Goal: Task Accomplishment & Management: Use online tool/utility

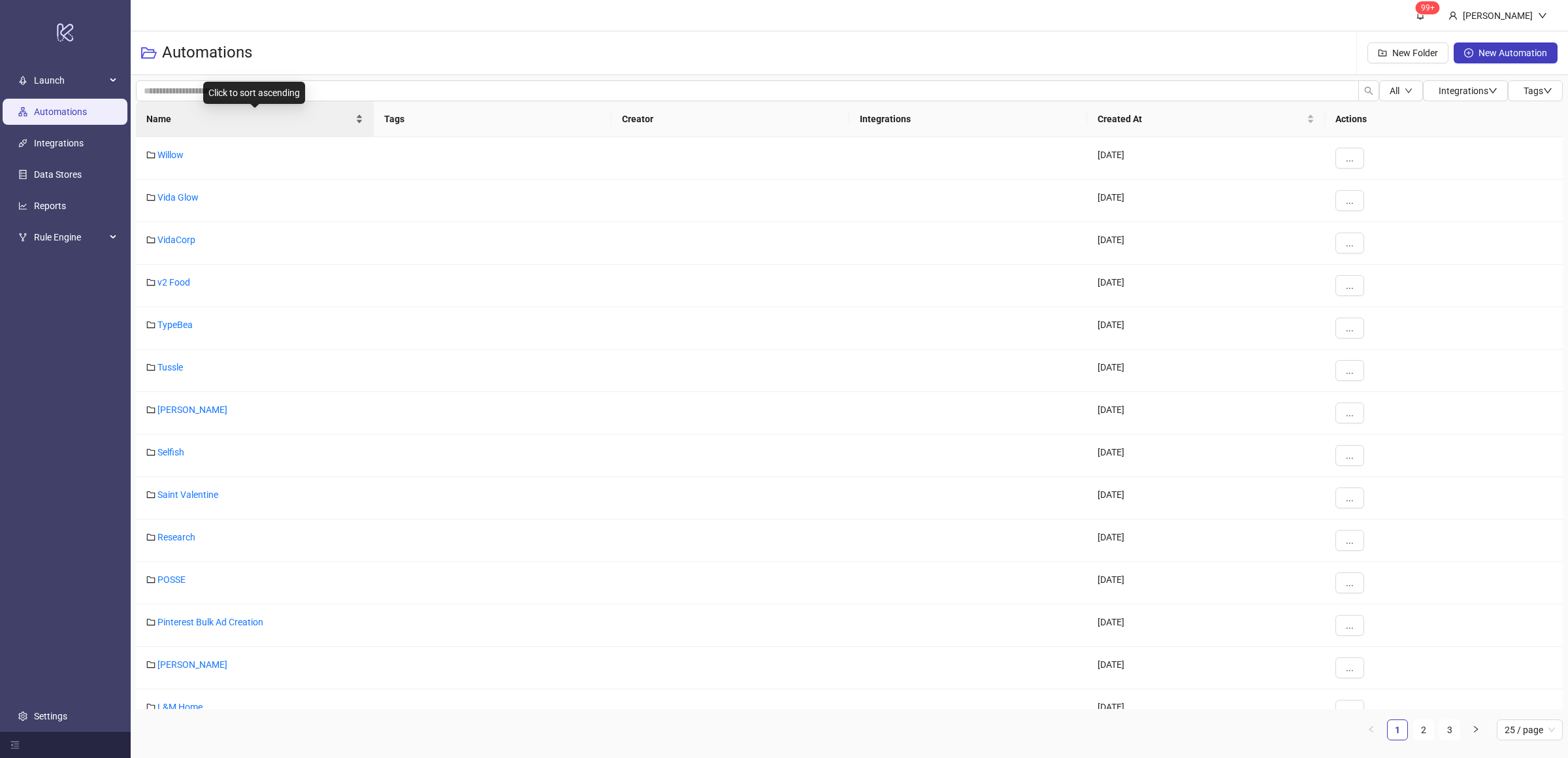
click at [359, 122] on div "Name" at bounding box center [255, 119] width 217 height 14
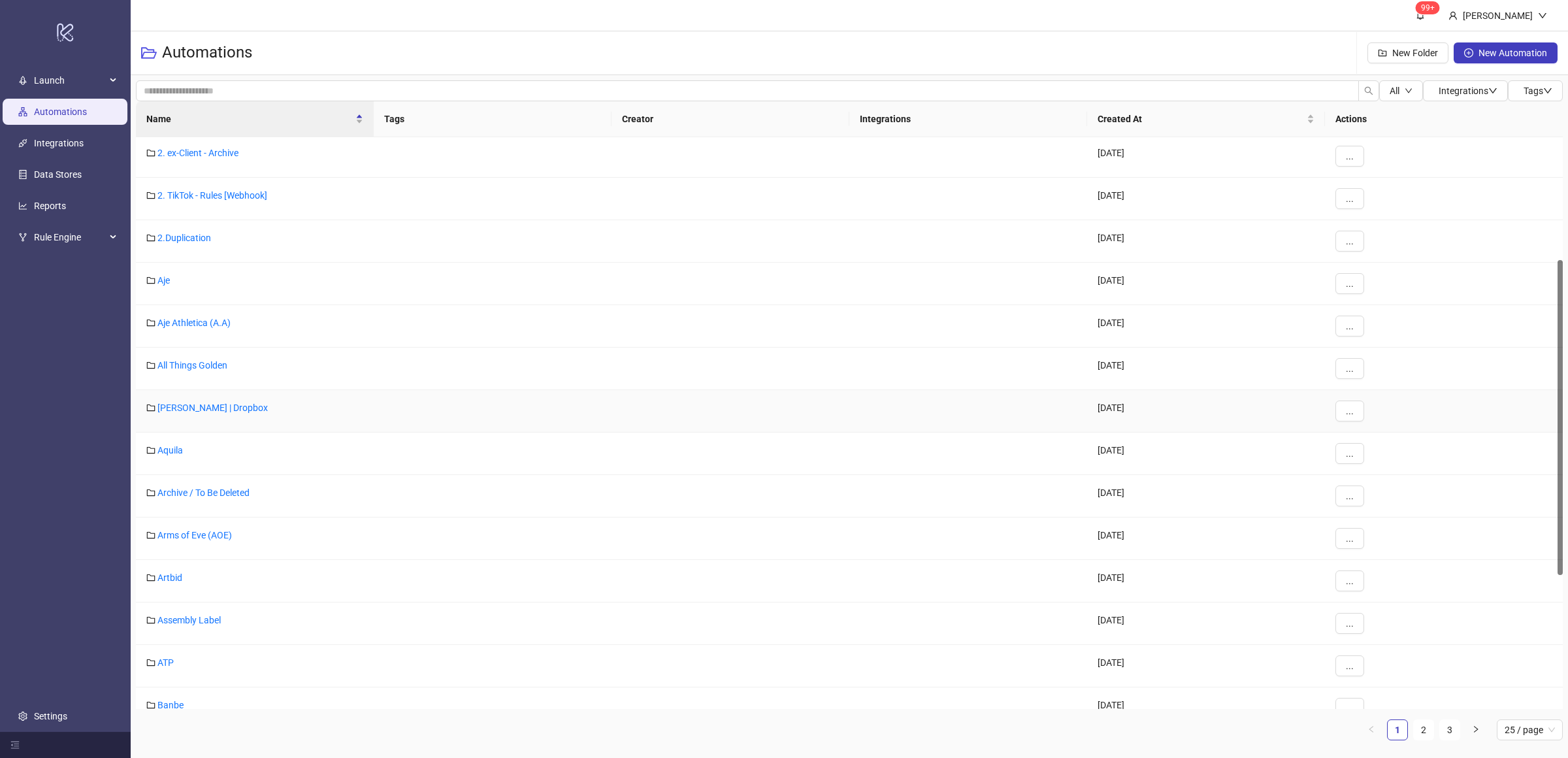
scroll to position [498, 0]
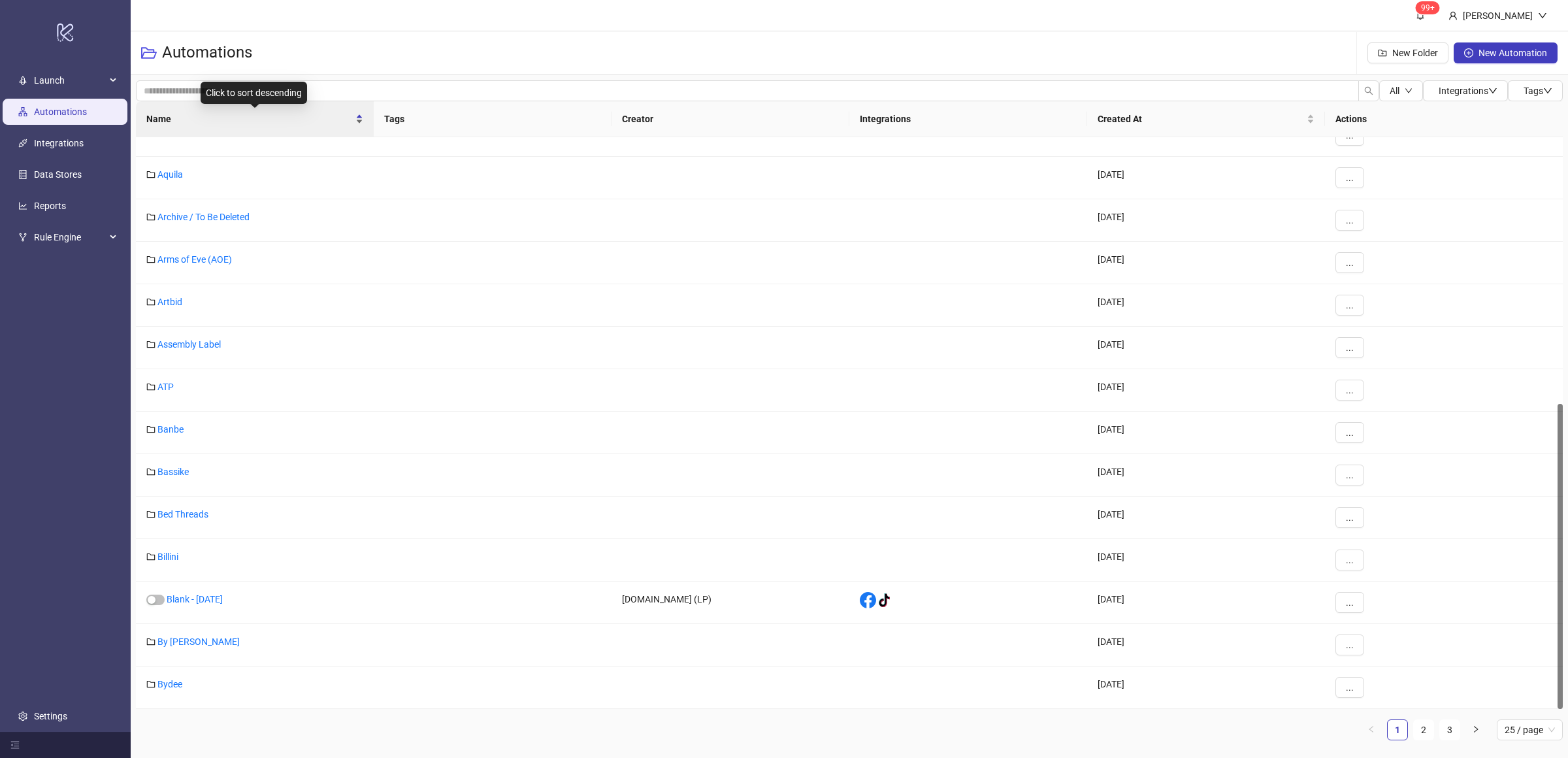
click at [359, 126] on div "Name" at bounding box center [255, 119] width 217 height 14
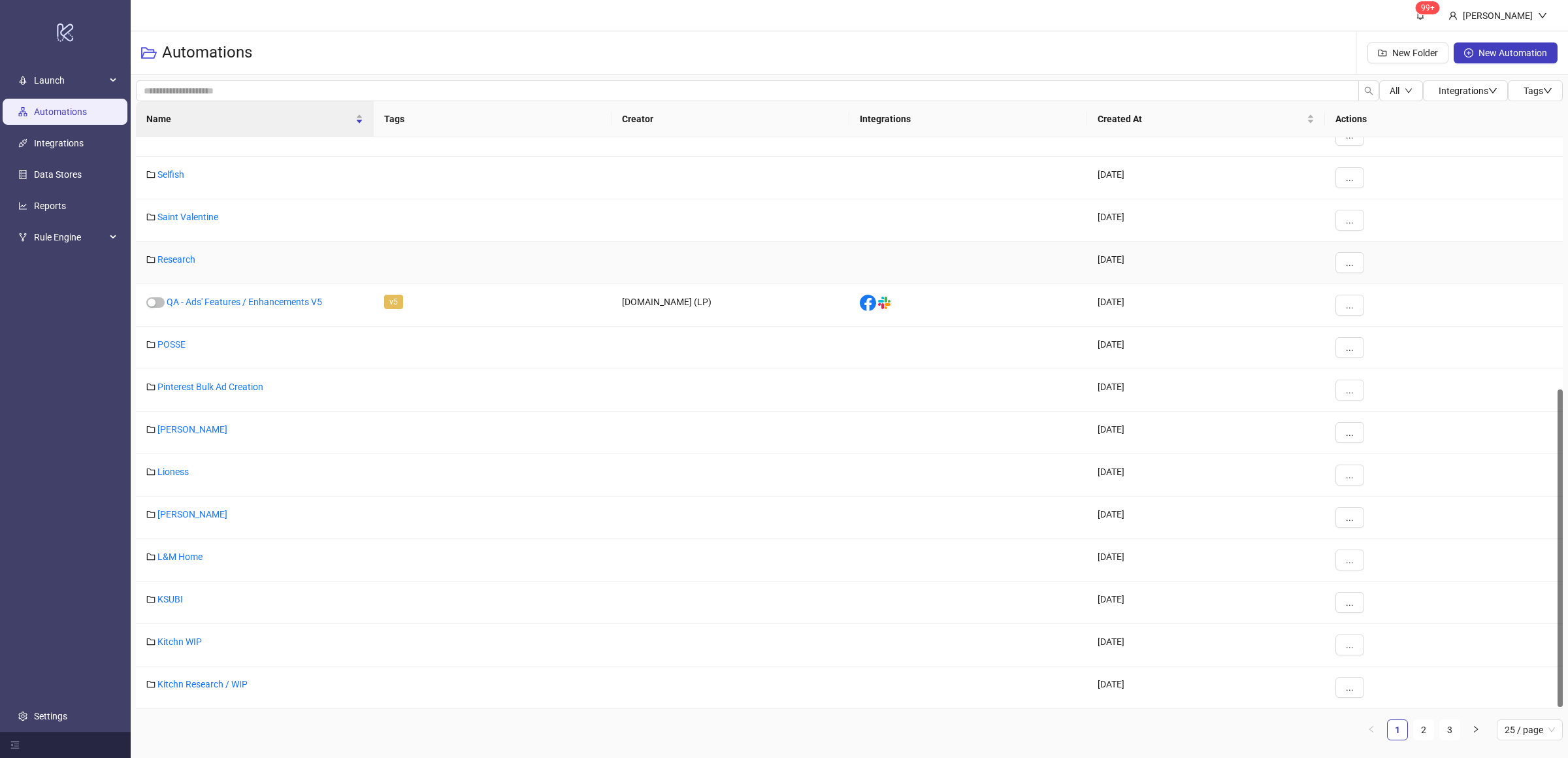
scroll to position [0, 0]
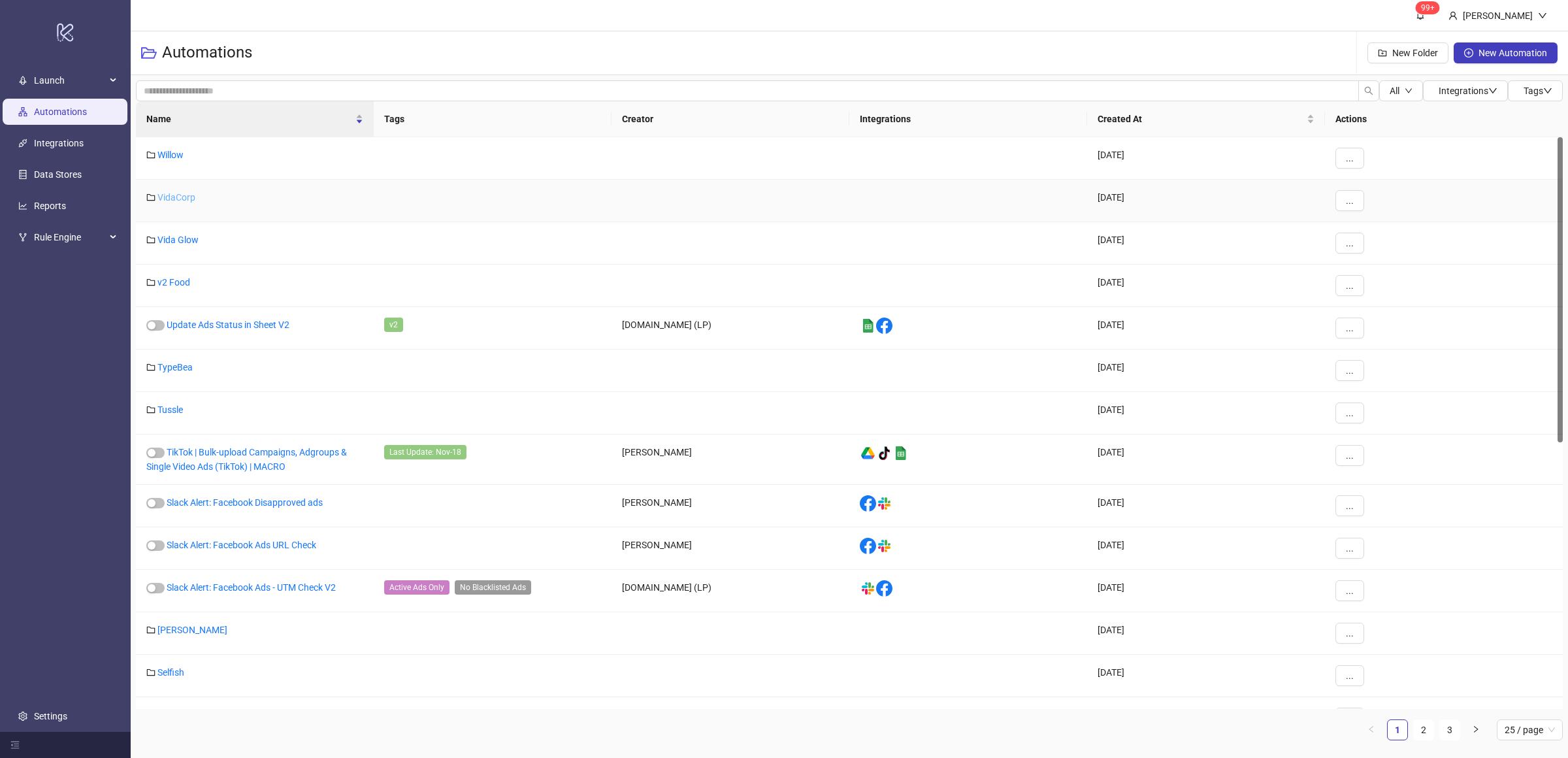
click at [177, 201] on link "VidaCorp" at bounding box center [176, 197] width 38 height 11
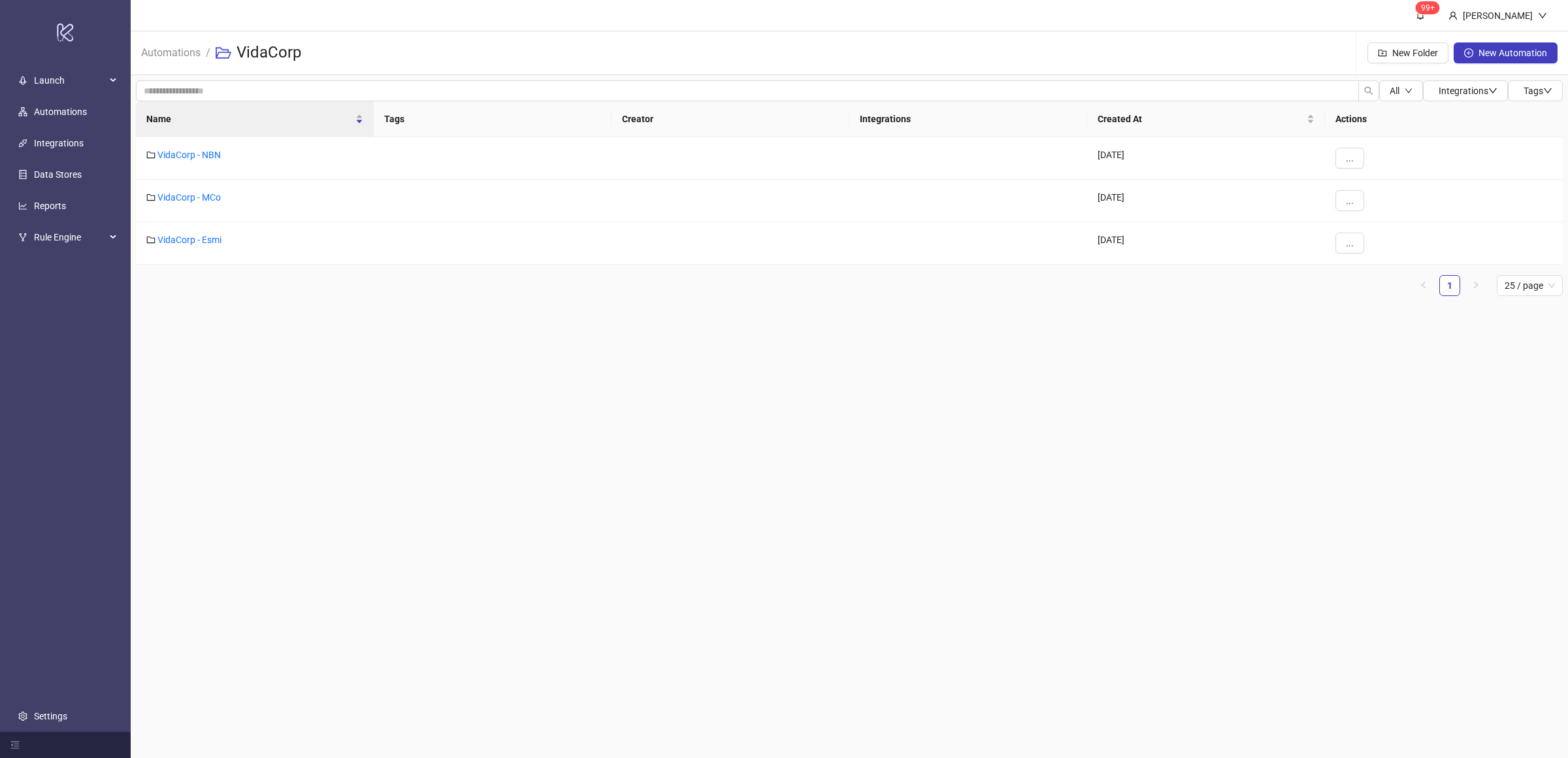
click at [303, 326] on main "99+ [PERSON_NAME] Automations / VidaCorp New Folder New Automation All Integrat…" at bounding box center [849, 379] width 1437 height 758
click at [196, 241] on link "VidaCorp - Esmi" at bounding box center [189, 240] width 64 height 11
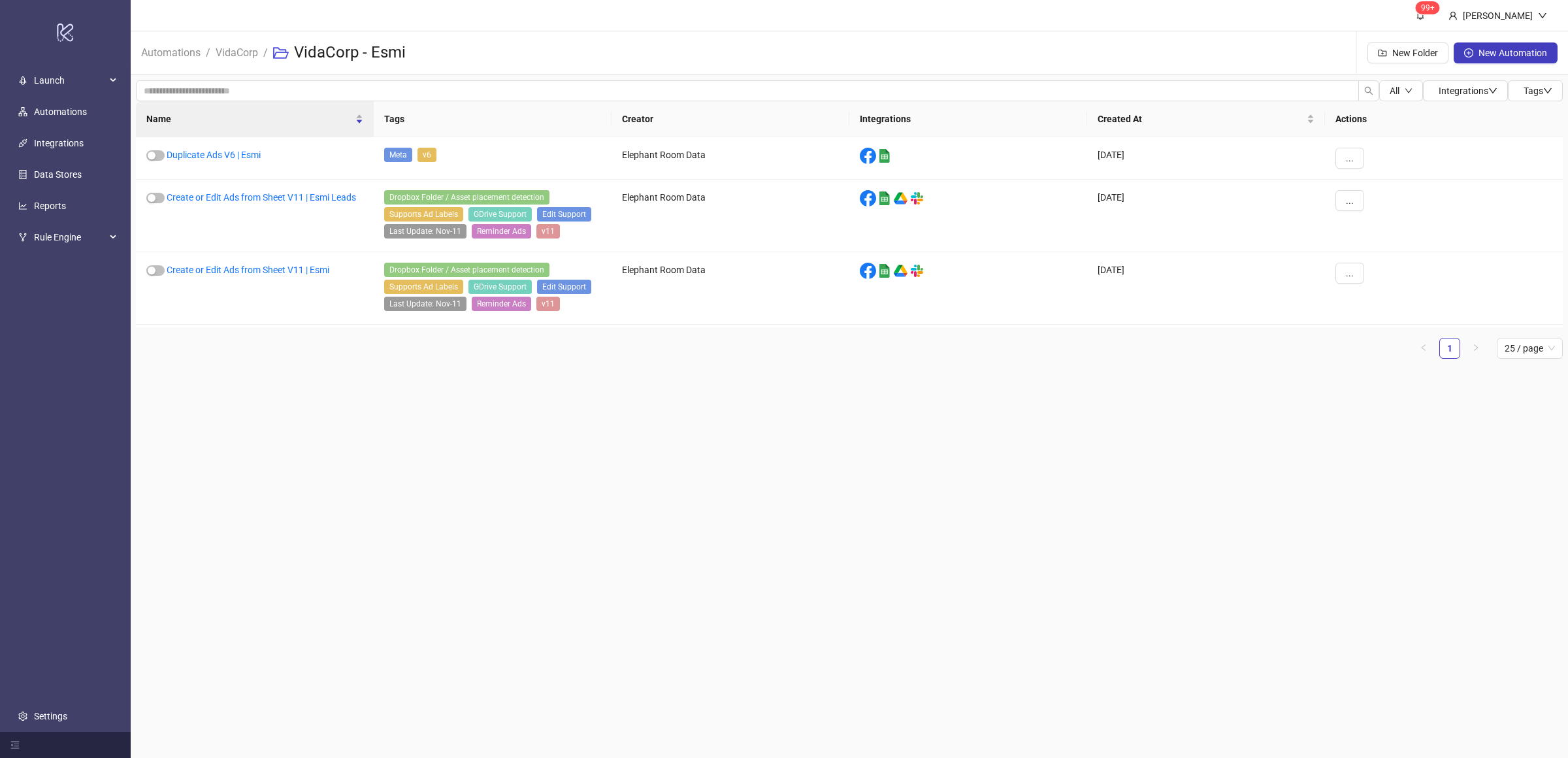
click at [315, 362] on div "Name Tags Creator Integrations Created At Actions Duplicate Ads V6 | Esmi Meta …" at bounding box center [849, 235] width 1427 height 268
click at [319, 364] on div "Name Tags Creator Integrations Created At Actions Duplicate Ads V6 | Esmi Meta …" at bounding box center [849, 235] width 1427 height 268
click at [320, 364] on div "Name Tags Creator Integrations Created At Actions Duplicate Ads V6 | Esmi Meta …" at bounding box center [849, 235] width 1427 height 268
click at [243, 274] on link "Create or Edit Ads from Sheet V11 | Esmi" at bounding box center [248, 270] width 162 height 11
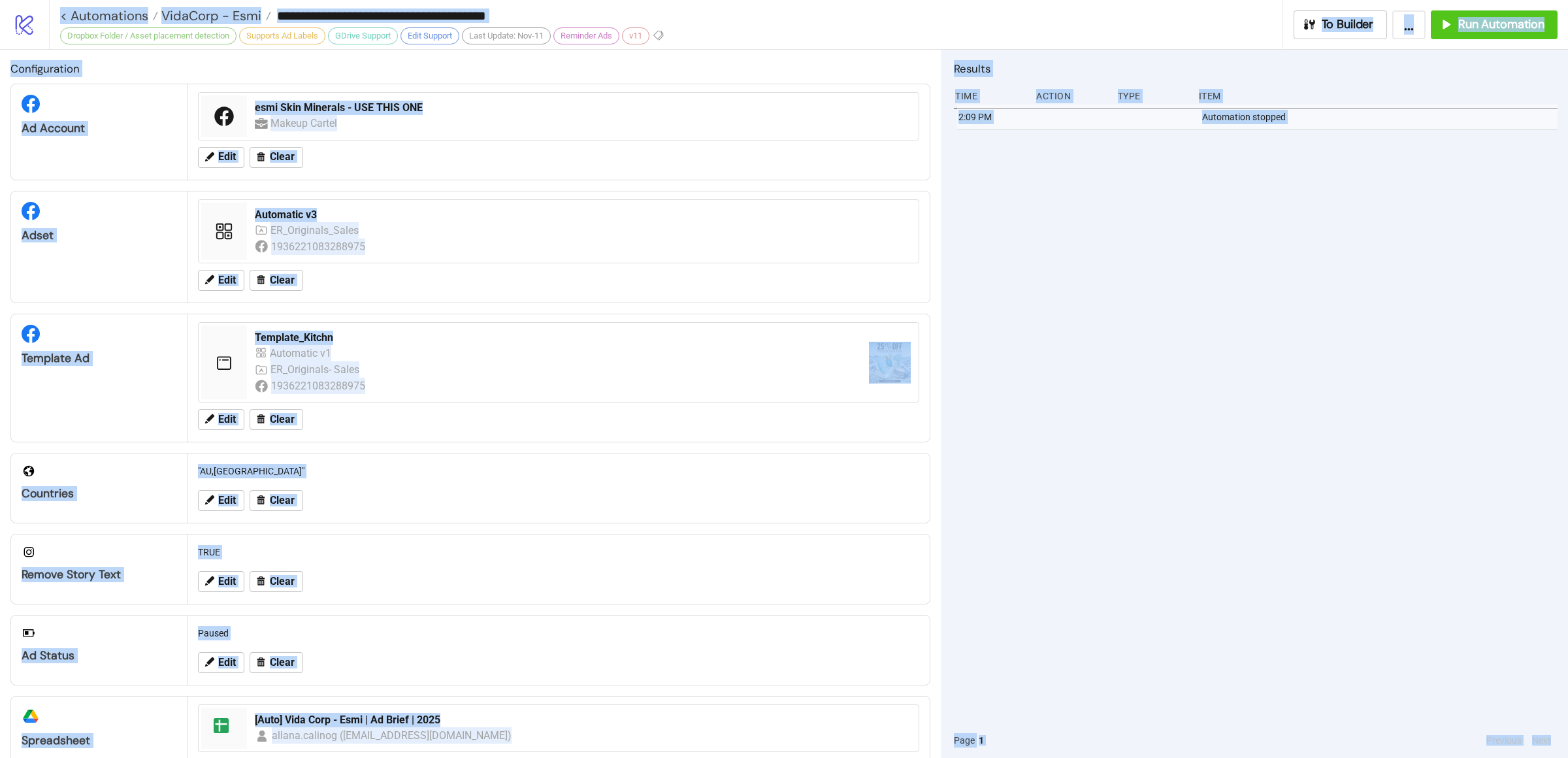
click at [1064, 348] on div "2:09 PM Automation stopped" at bounding box center [1255, 414] width 604 height 618
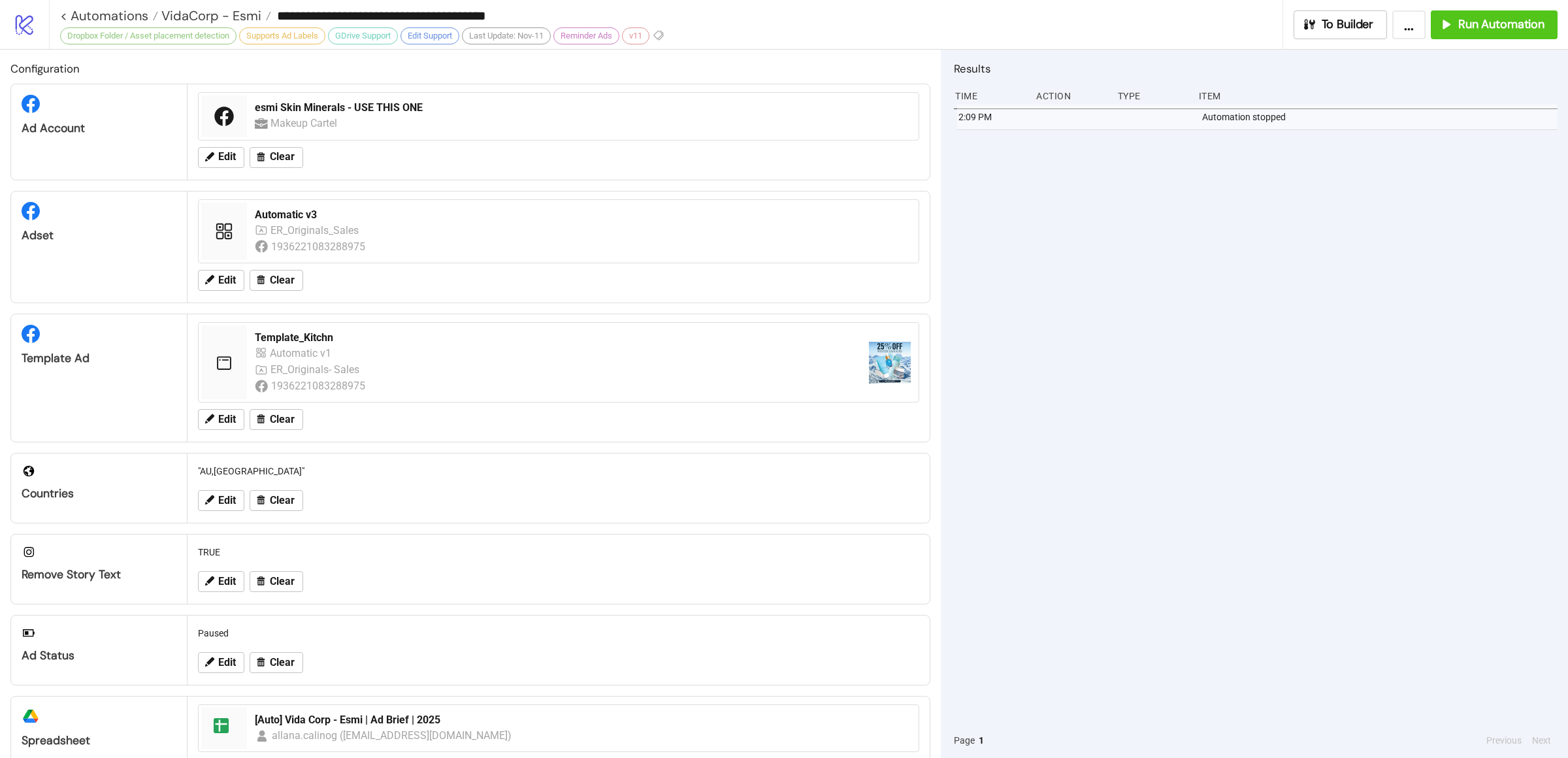
click at [1092, 360] on div "2:09 PM Automation stopped" at bounding box center [1255, 414] width 604 height 618
click at [1494, 26] on span "Run Automation" at bounding box center [1501, 25] width 86 height 15
click at [1236, 401] on div "10:03 AM Automation stopped 9:59 AM Automation started 2:09 PM Automation stopp…" at bounding box center [1255, 414] width 604 height 618
